Goal: Task Accomplishment & Management: Use online tool/utility

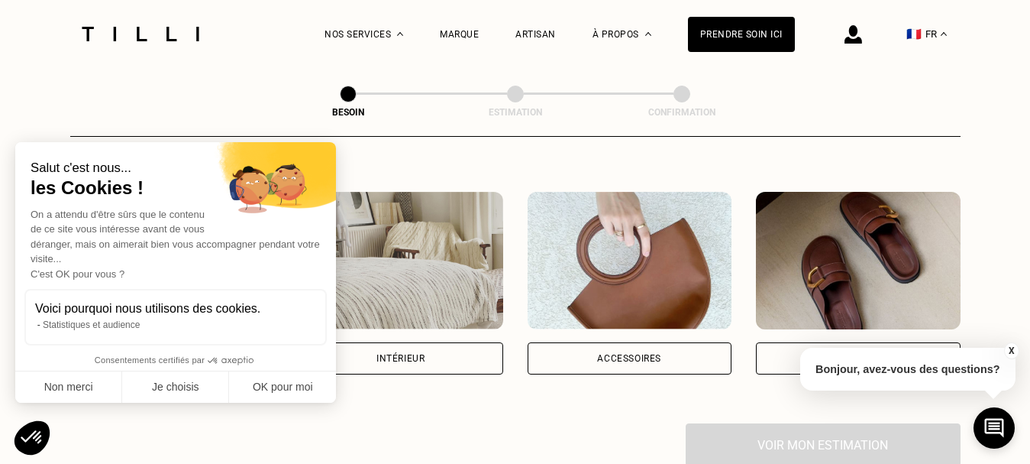
scroll to position [263, 0]
click at [280, 399] on button "OK pour moi" at bounding box center [282, 387] width 107 height 32
click at [401, 354] on div "Intérieur" at bounding box center [401, 358] width 48 height 9
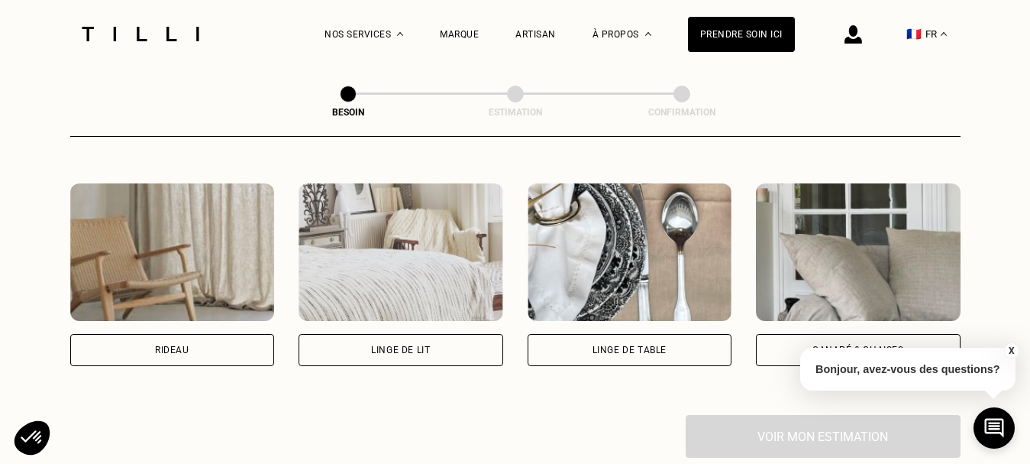
scroll to position [686, 0]
click at [164, 303] on img at bounding box center [172, 252] width 205 height 137
select select "FR"
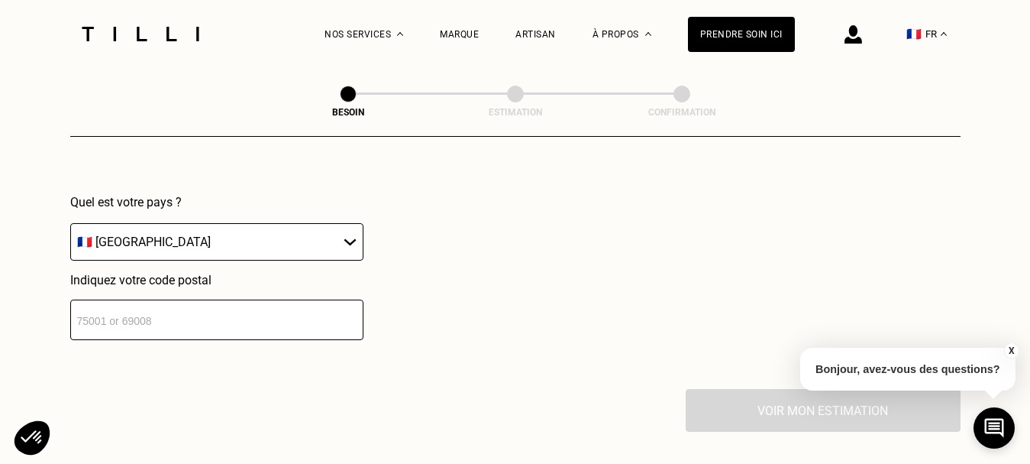
scroll to position [1091, 0]
click at [164, 303] on input "number" at bounding box center [216, 319] width 293 height 40
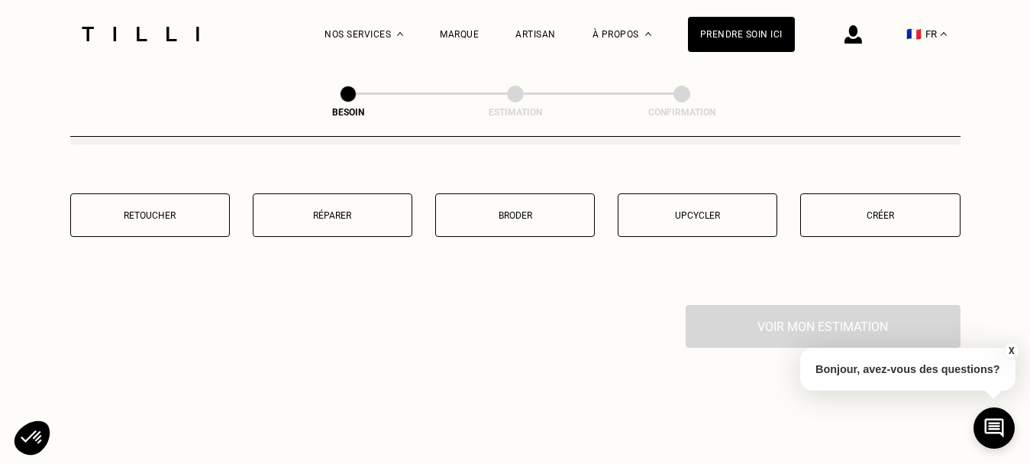
scroll to position [1553, 0]
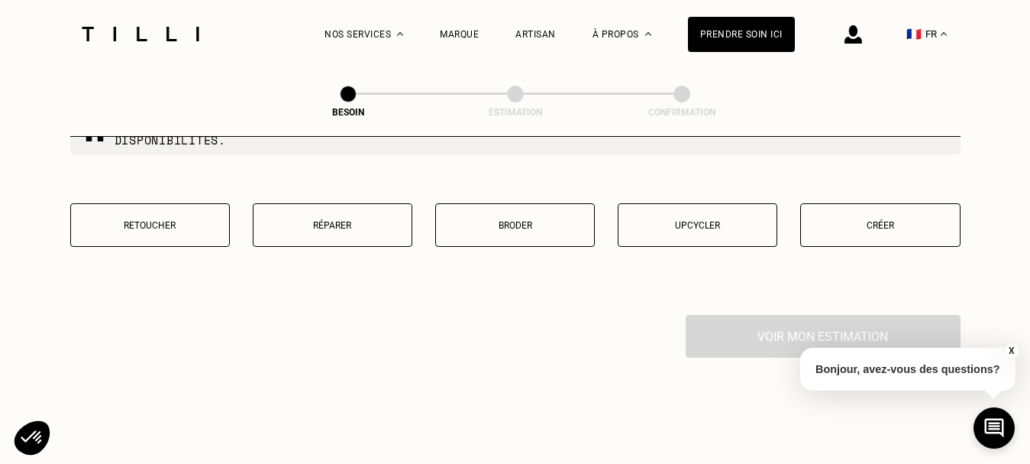
type input "14800"
click at [920, 220] on p "Créer" at bounding box center [880, 225] width 143 height 11
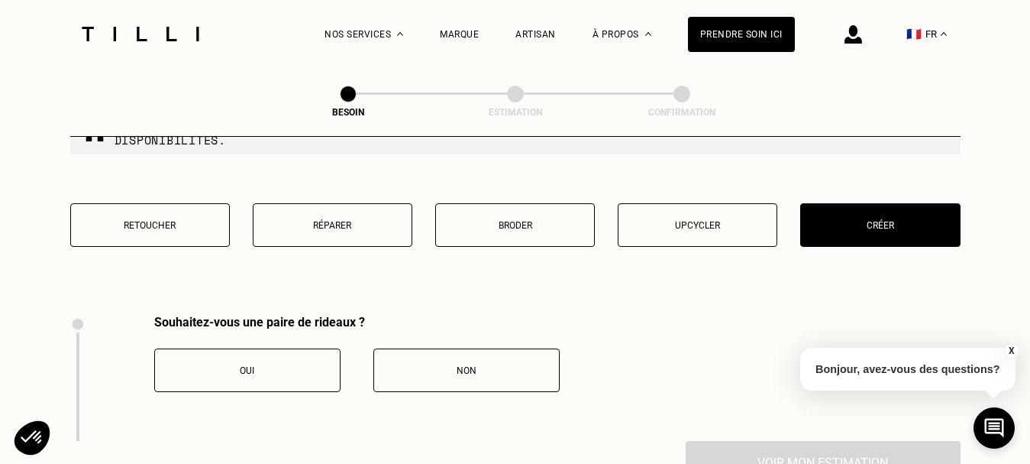
scroll to position [1688, 0]
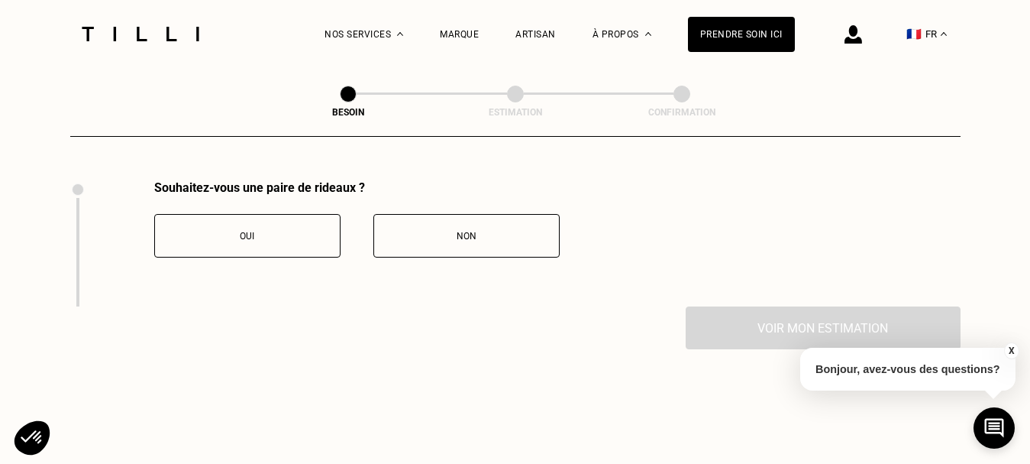
click at [293, 248] on div "Souhaitez-vous une paire de rideaux ? Oui Non" at bounding box center [315, 243] width 490 height 126
click at [257, 232] on button "Oui" at bounding box center [247, 236] width 186 height 44
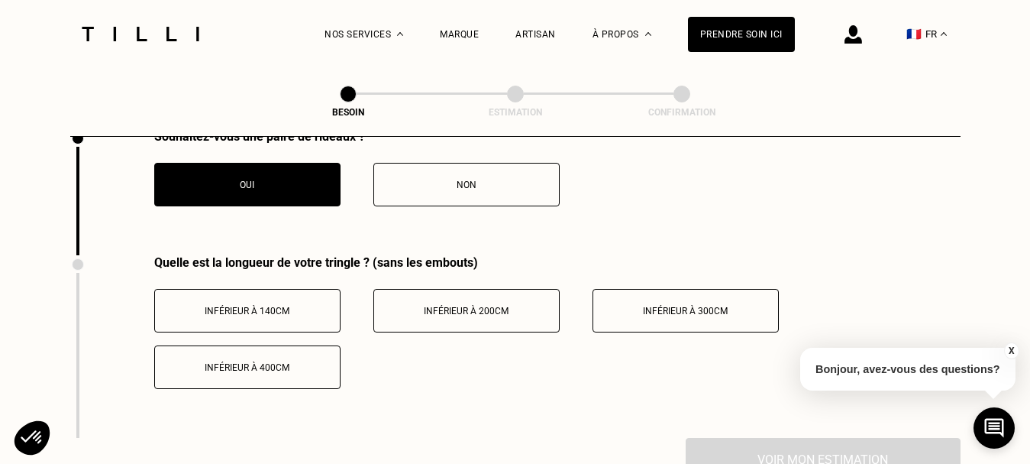
scroll to position [1740, 0]
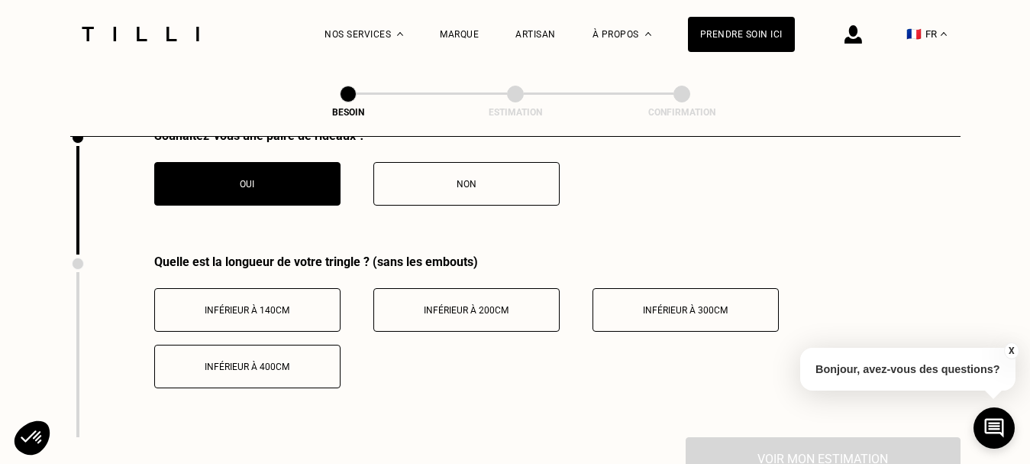
click at [489, 305] on span "Inférieur à 200cm" at bounding box center [466, 310] width 85 height 11
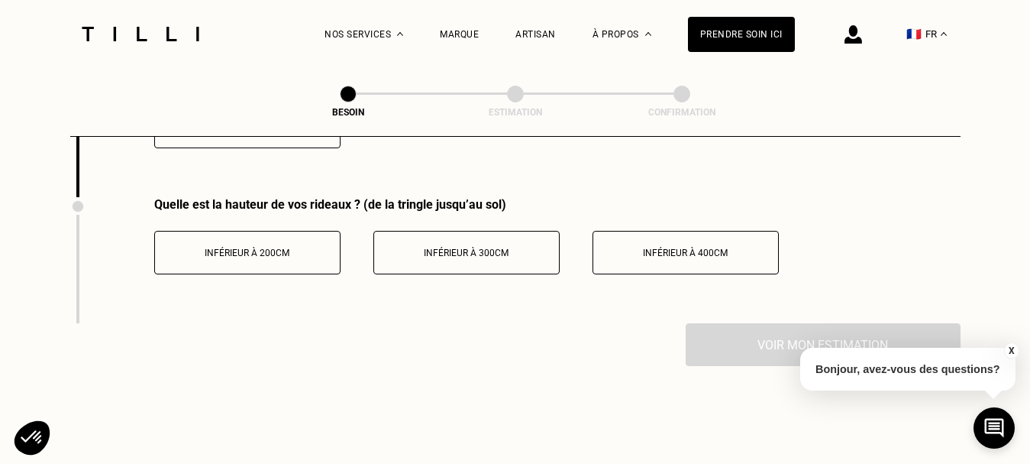
scroll to position [1974, 0]
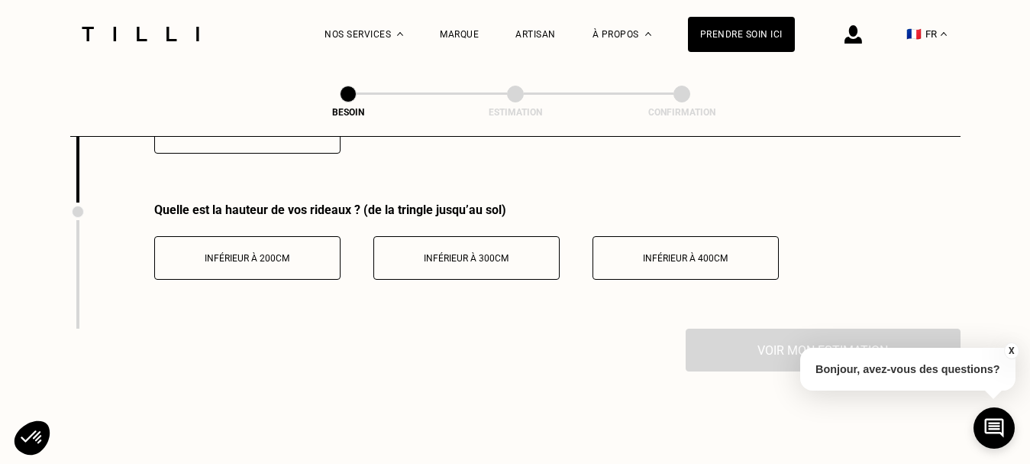
click at [504, 260] on button "Inférieur à 300cm" at bounding box center [466, 258] width 186 height 44
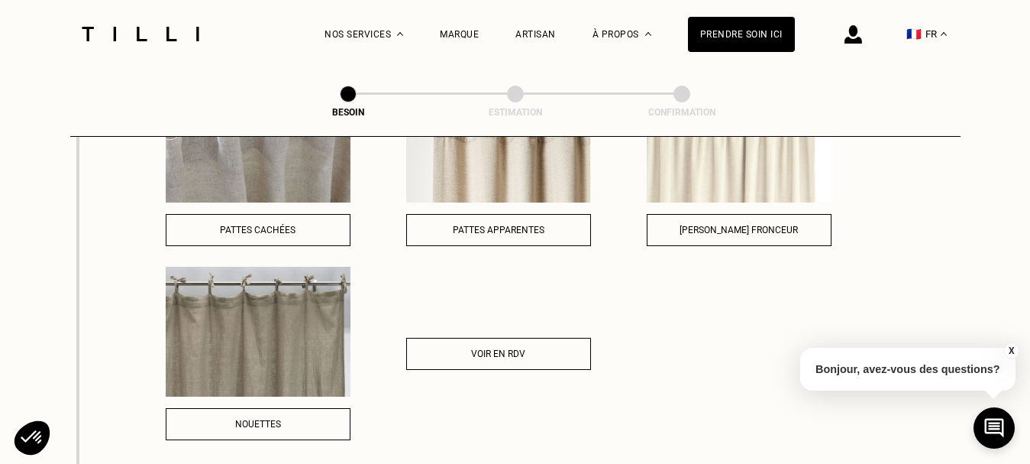
scroll to position [2263, 0]
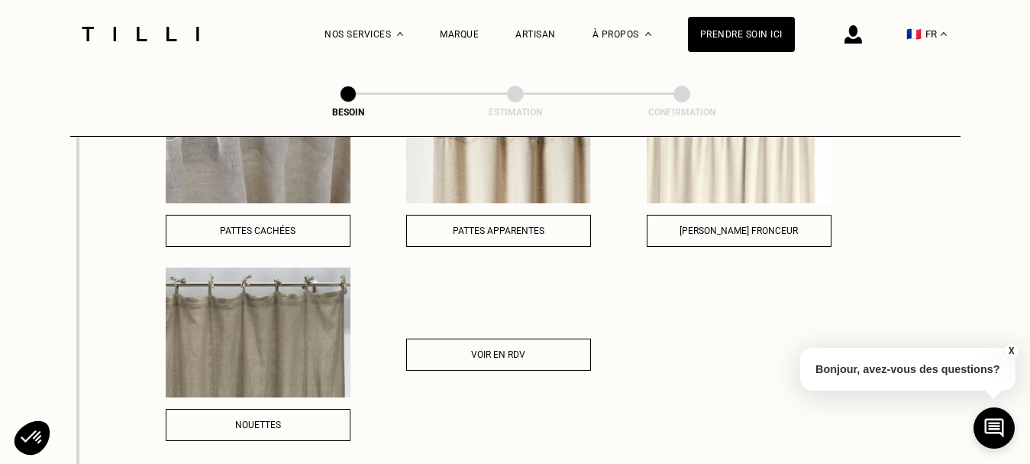
click at [234, 312] on img at bounding box center [258, 332] width 185 height 130
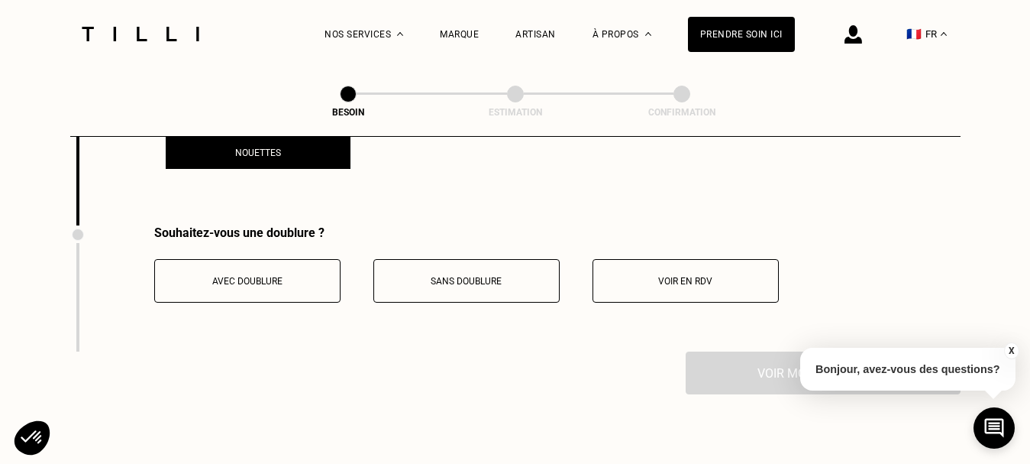
scroll to position [2502, 0]
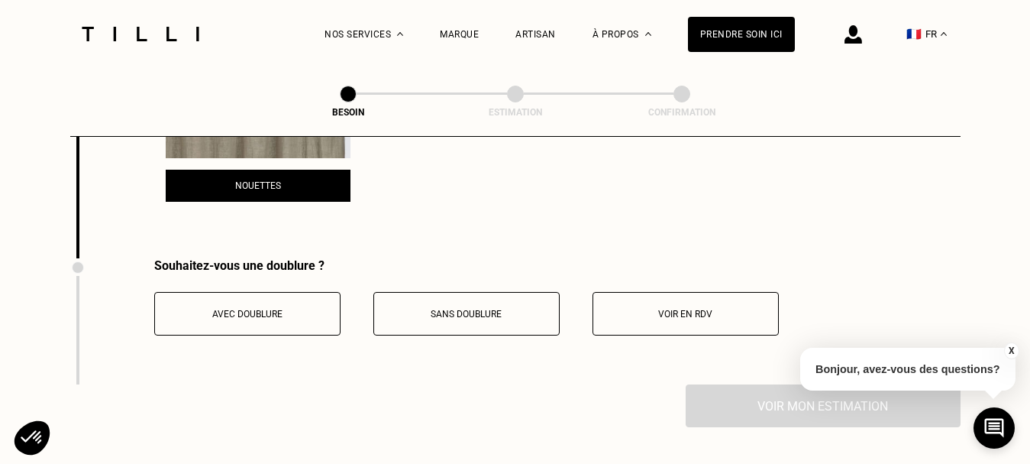
click at [536, 309] on div "Sans doublure" at bounding box center [467, 314] width 170 height 11
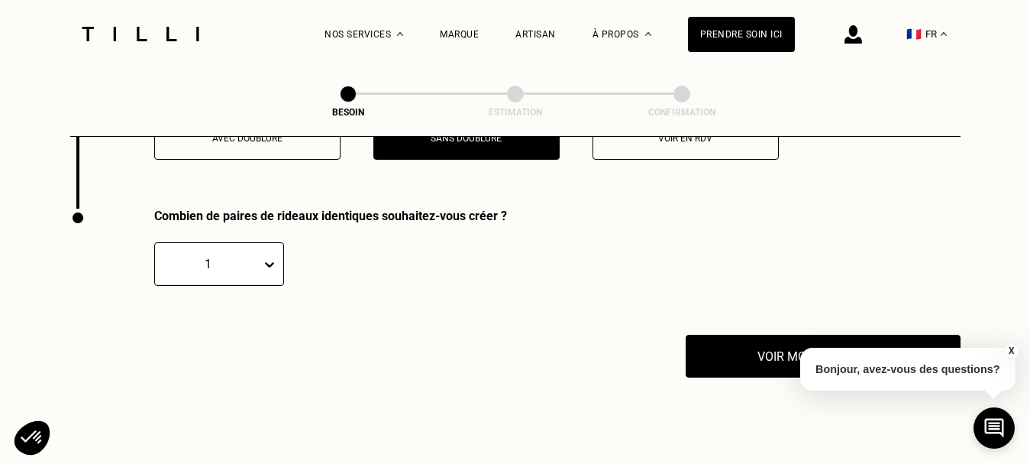
scroll to position [2677, 0]
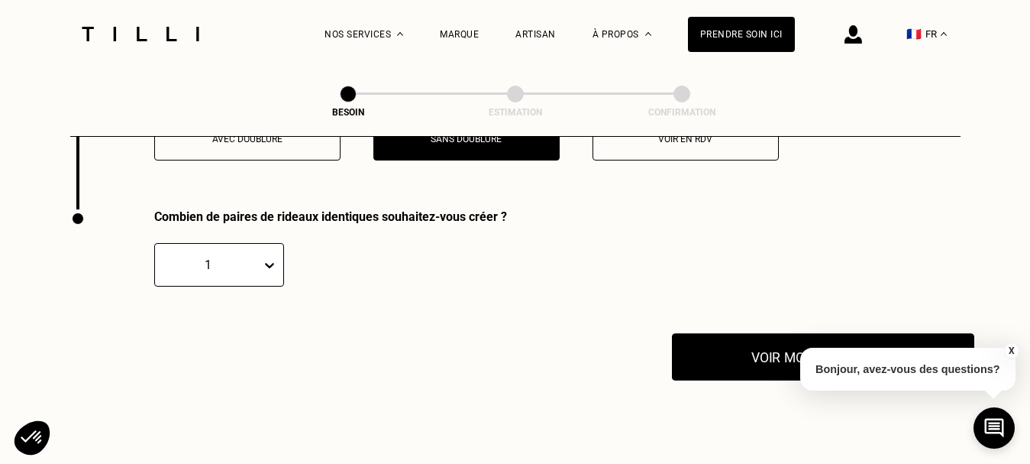
click at [738, 348] on button "Voir mon estimation" at bounding box center [823, 356] width 302 height 47
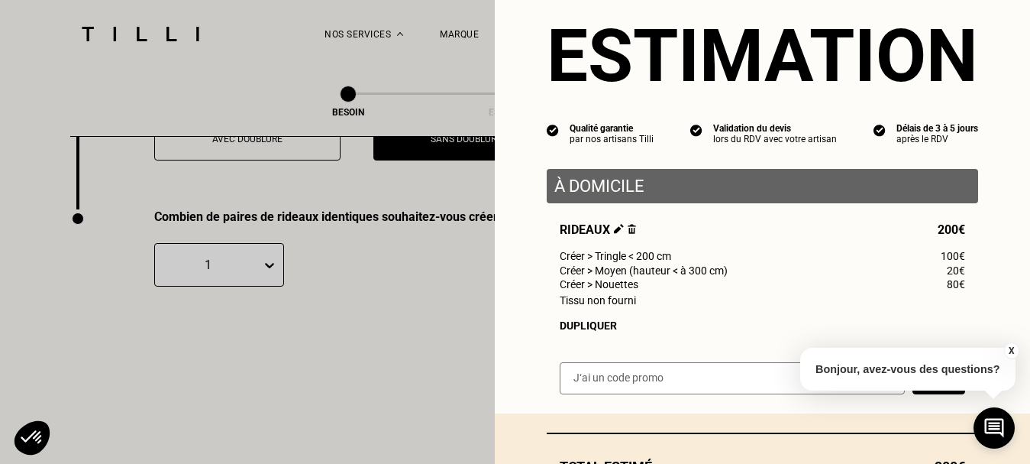
scroll to position [0, 0]
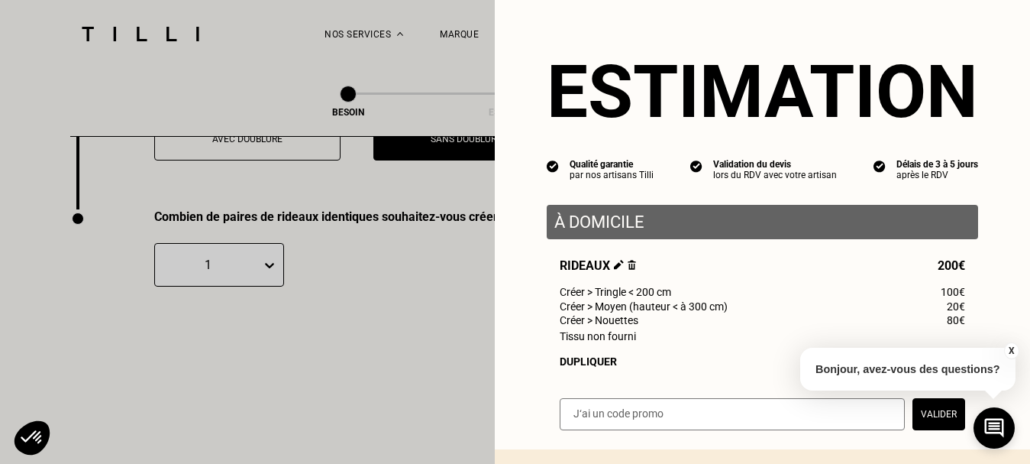
click at [1009, 343] on button "X" at bounding box center [1011, 350] width 15 height 17
